Goal: Information Seeking & Learning: Learn about a topic

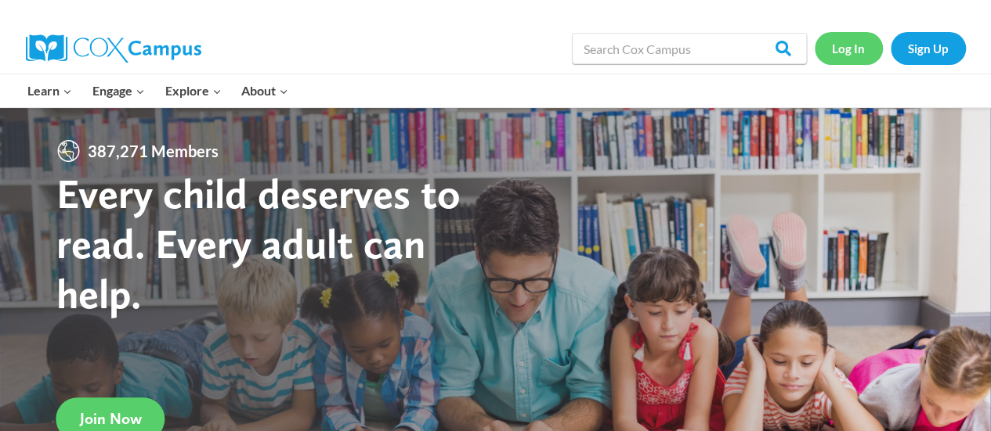
click at [854, 64] on link "Log In" at bounding box center [848, 48] width 68 height 32
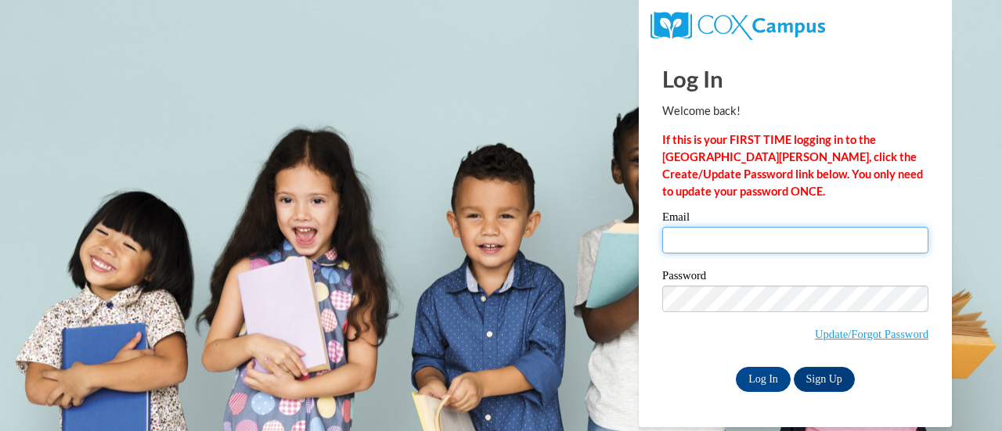
click at [792, 249] on input "Email" at bounding box center [795, 240] width 266 height 27
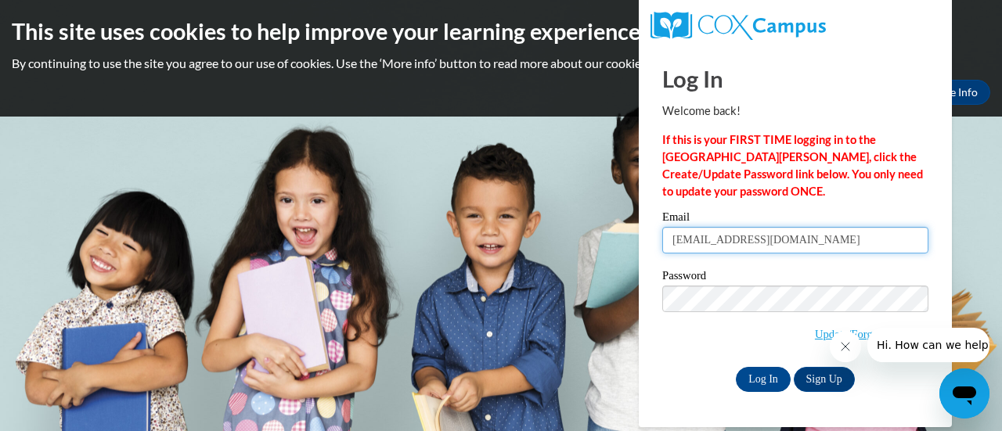
type input "rdavis1@kippmetroatlanta.org"
click at [848, 346] on icon "Close message from company" at bounding box center [845, 347] width 13 height 13
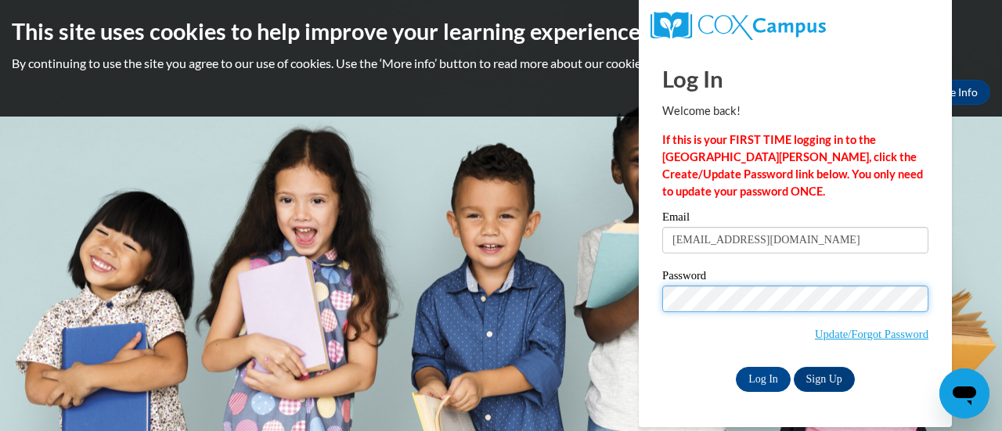
click at [736, 367] on input "Log In" at bounding box center [763, 379] width 55 height 25
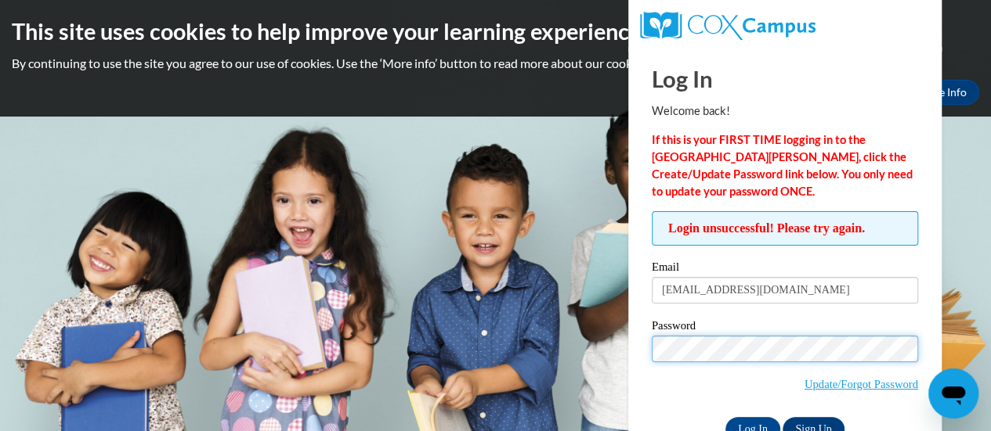
click at [725, 417] on input "Log In" at bounding box center [752, 429] width 55 height 25
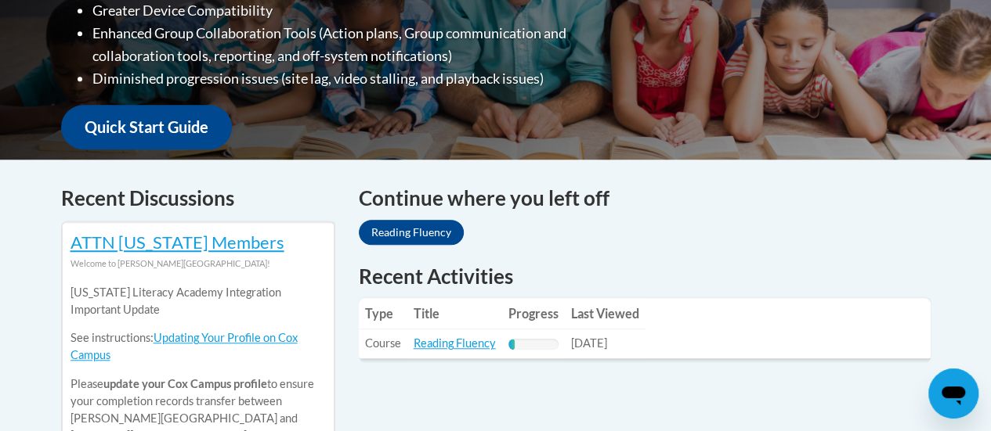
scroll to position [487, 0]
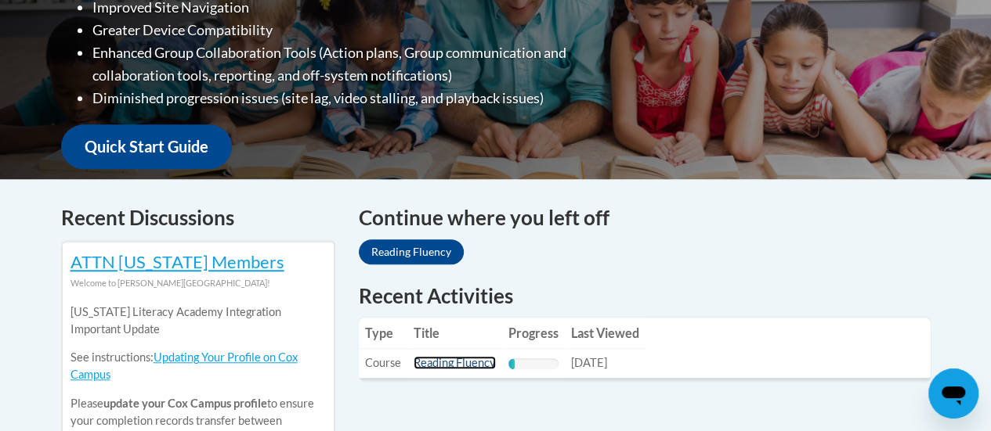
click at [457, 363] on link "Reading Fluency" at bounding box center [454, 362] width 82 height 13
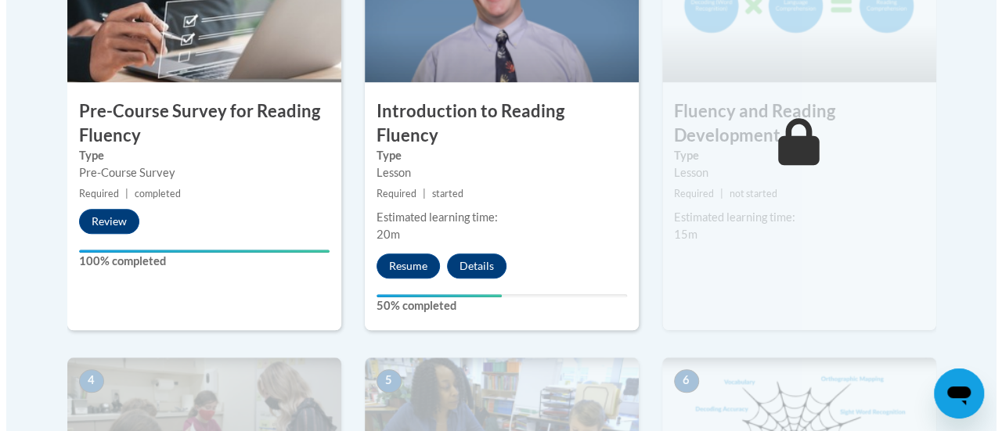
scroll to position [600, 0]
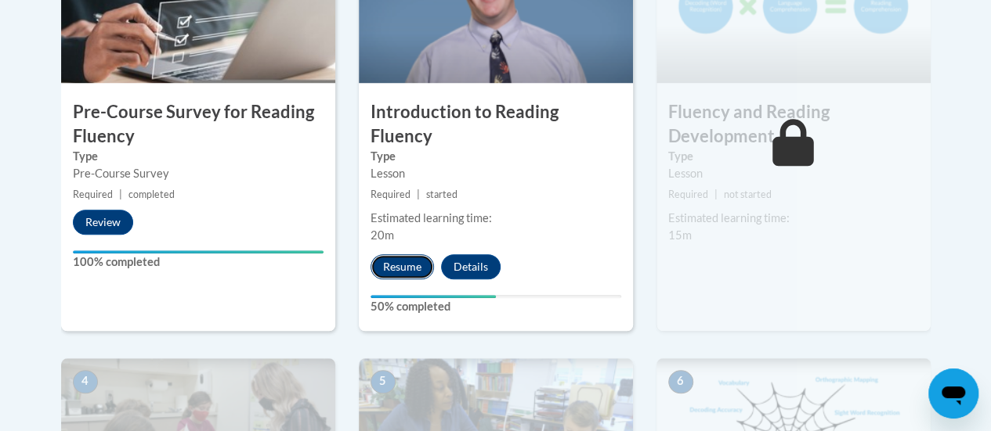
click at [408, 254] on button "Resume" at bounding box center [401, 266] width 63 height 25
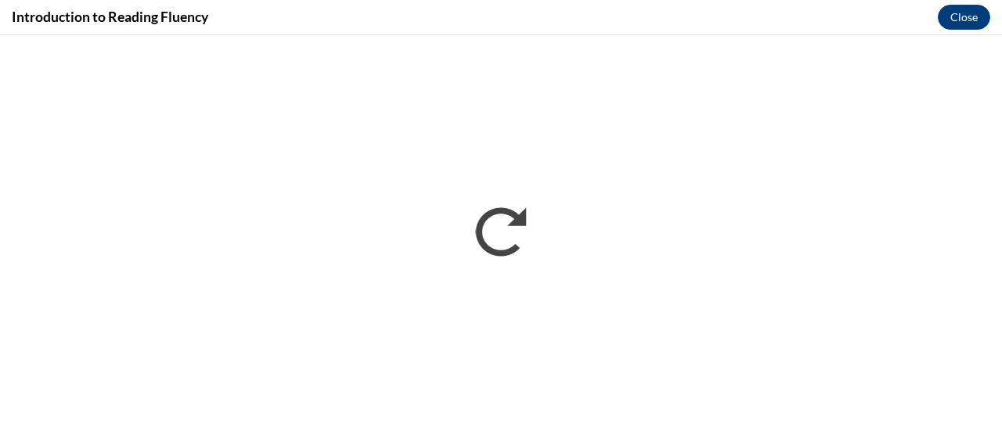
scroll to position [0, 0]
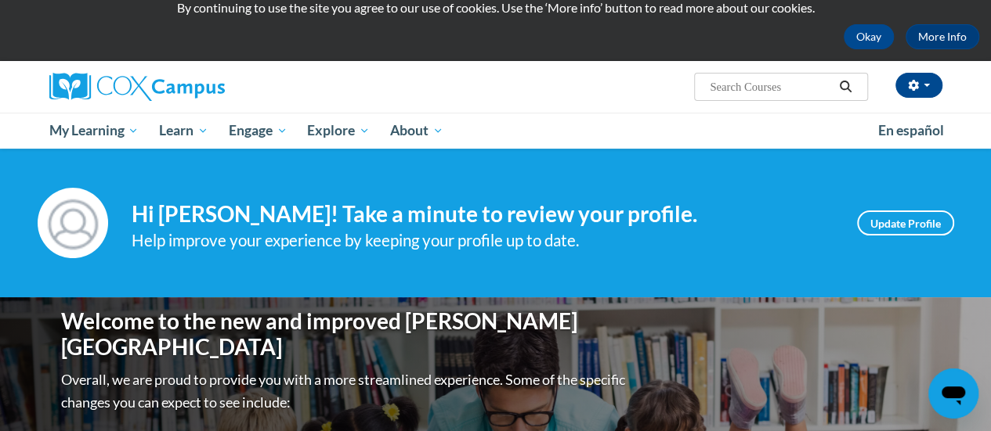
scroll to position [69, 0]
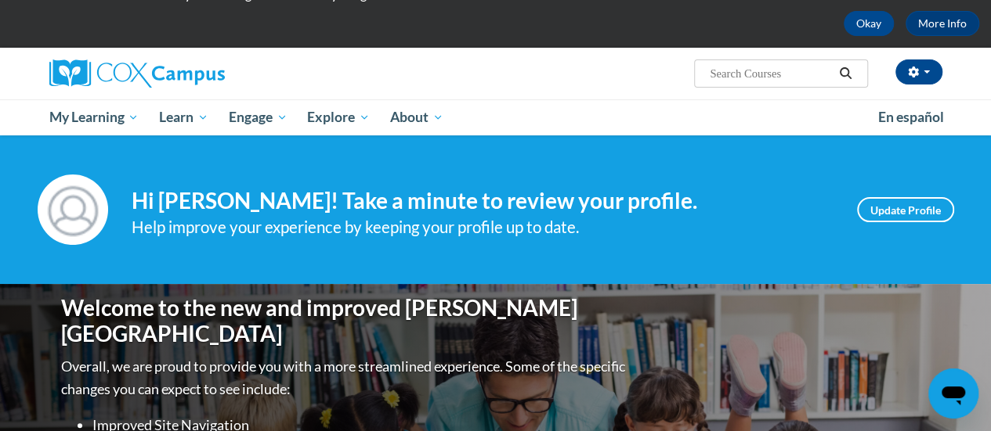
click at [753, 67] on input "Search..." at bounding box center [770, 73] width 125 height 19
type input "reading fluency"
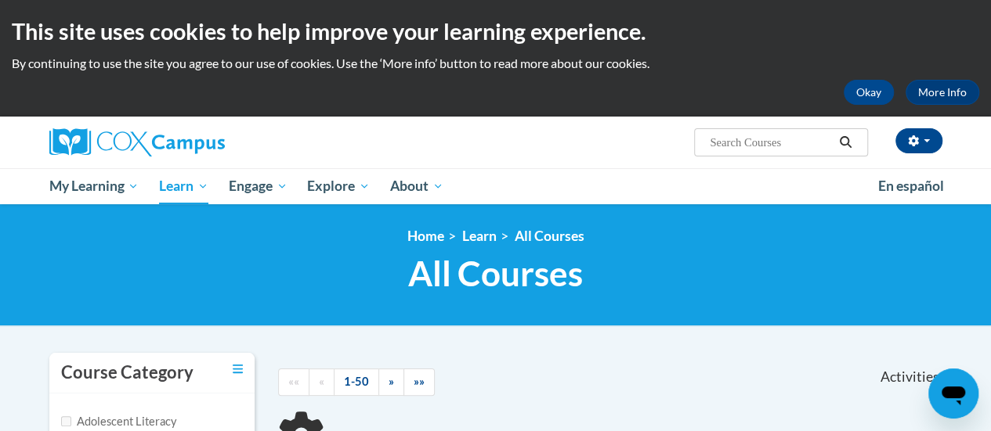
scroll to position [200, 0]
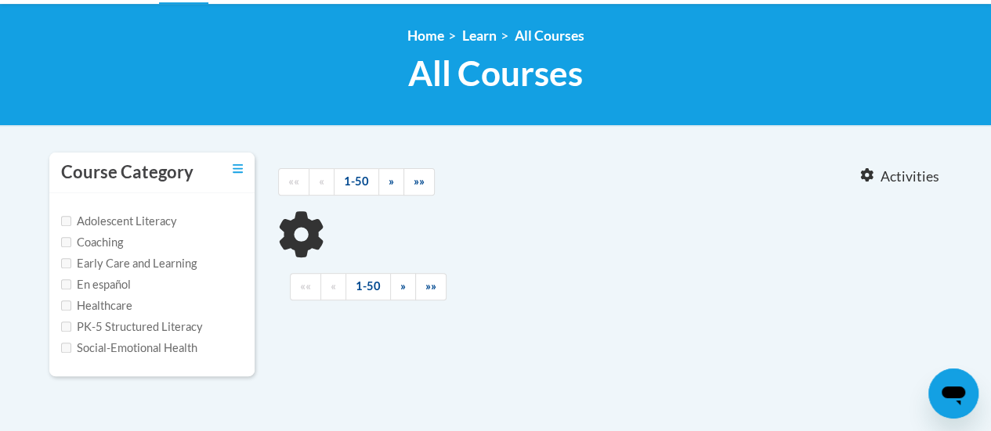
type input "reading fluency"
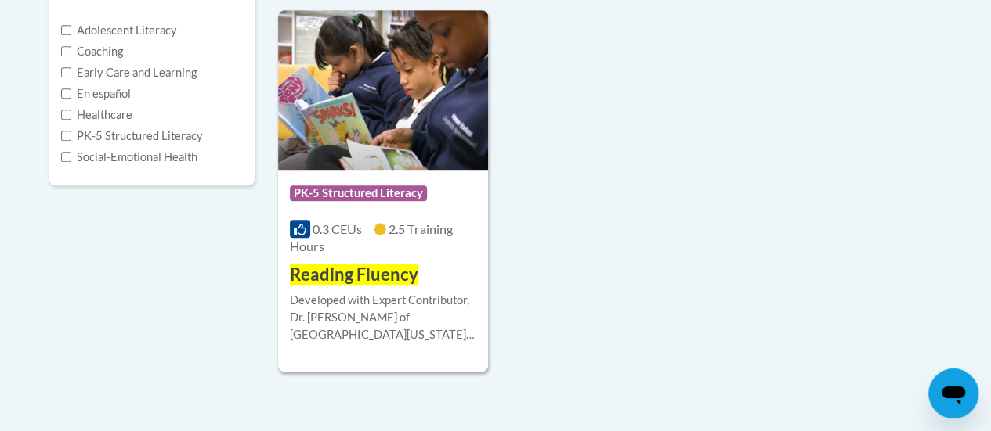
scroll to position [392, 0]
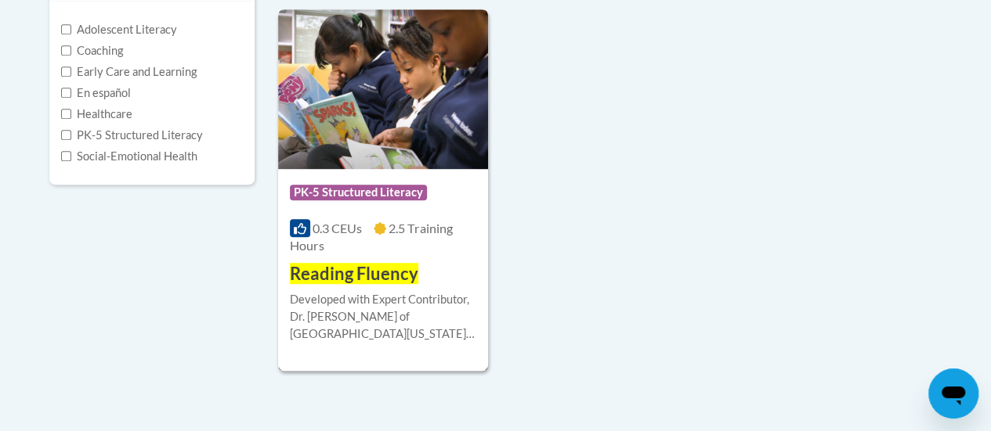
click at [423, 151] on img at bounding box center [383, 89] width 210 height 160
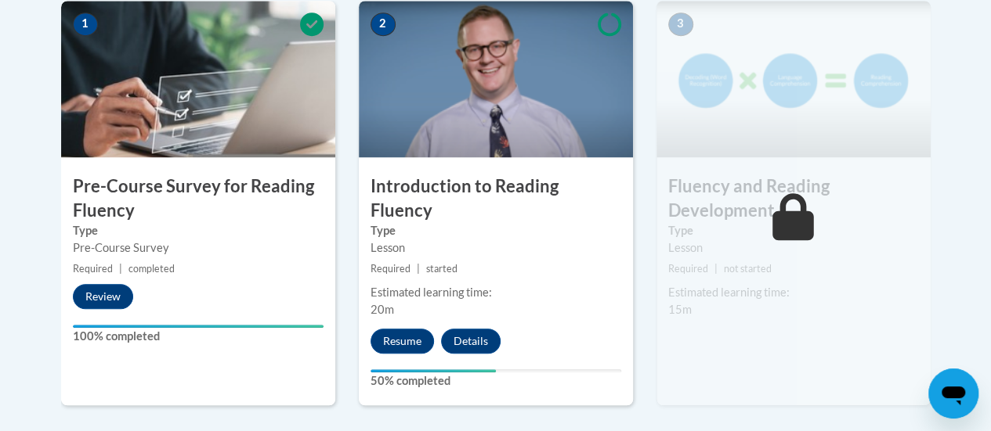
scroll to position [525, 0]
